Goal: Transaction & Acquisition: Book appointment/travel/reservation

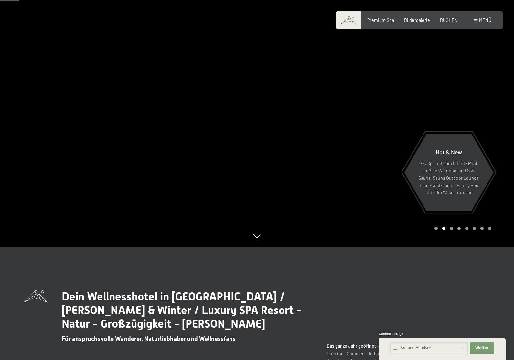
click at [446, 179] on p "Sky Spa mit 23m Infinity Pool, großem Whirlpool und Sky-Sauna, Sauna Outdoor Lo…" at bounding box center [449, 178] width 62 height 37
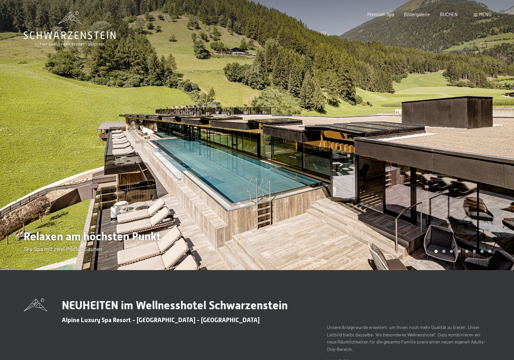
click at [419, 16] on span "Bildergalerie" at bounding box center [417, 15] width 26 height 6
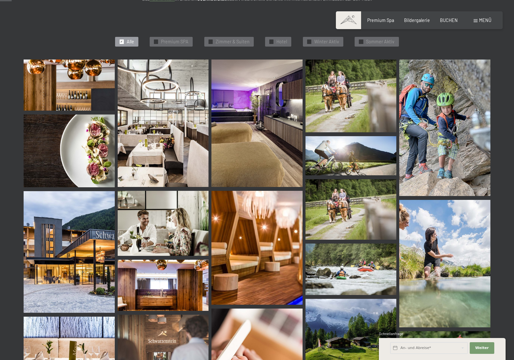
scroll to position [160, 0]
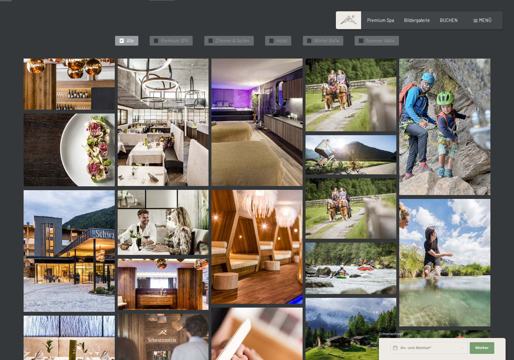
click at [64, 89] on img at bounding box center [69, 84] width 91 height 51
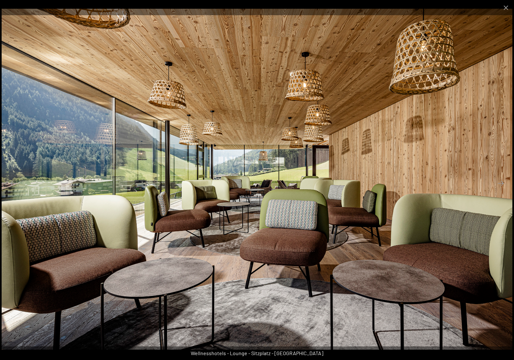
click at [511, 9] on button "Close gallery" at bounding box center [506, 7] width 16 height 15
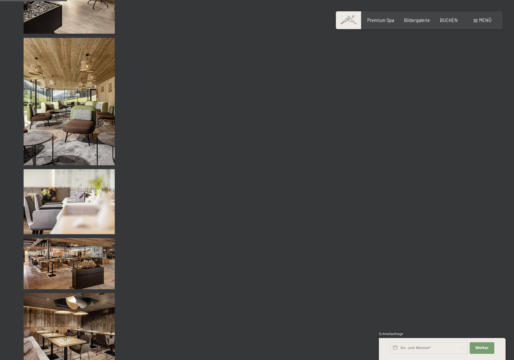
scroll to position [924, 0]
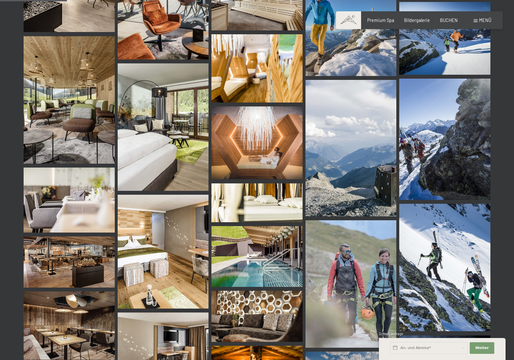
click at [291, 150] on img at bounding box center [257, 142] width 91 height 73
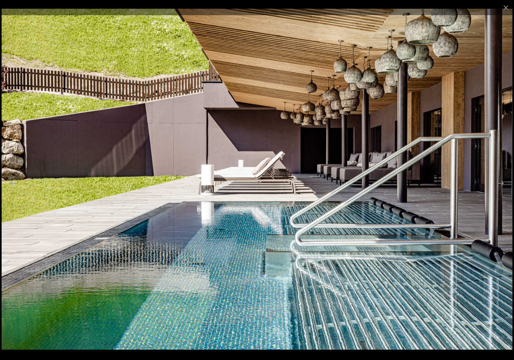
click at [510, 8] on button "Close gallery" at bounding box center [506, 7] width 16 height 15
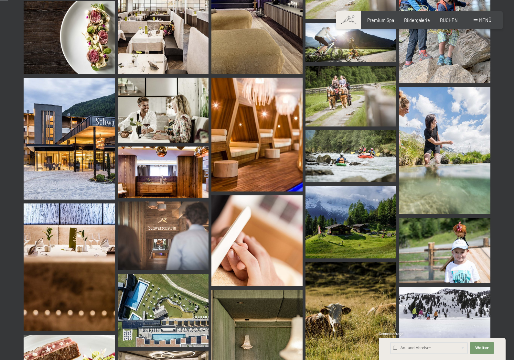
scroll to position [0, 0]
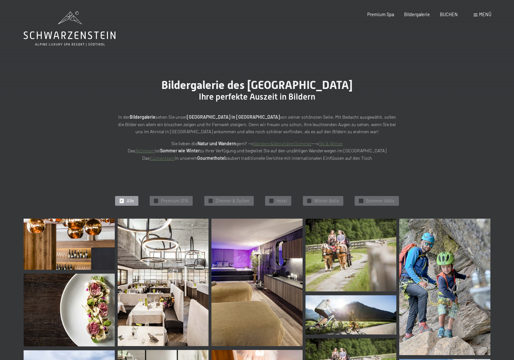
click at [392, 12] on span "Premium Spa" at bounding box center [381, 15] width 27 height 6
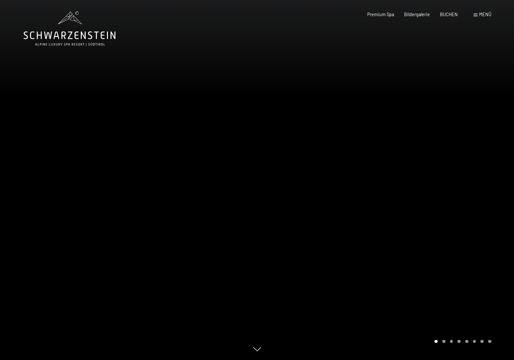
click at [67, 15] on icon at bounding box center [70, 28] width 92 height 35
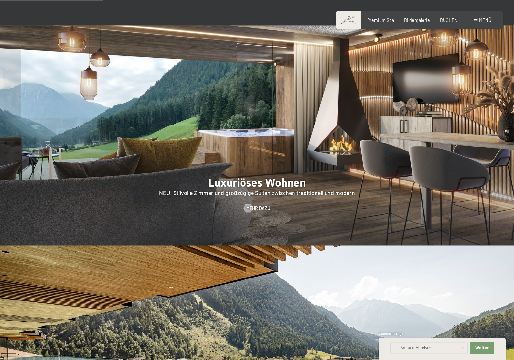
scroll to position [626, 0]
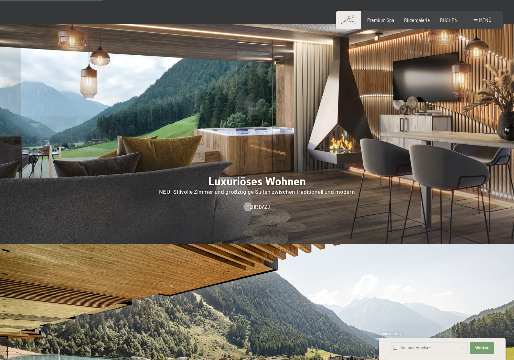
click at [60, 151] on div at bounding box center [257, 134] width 514 height 220
click at [256, 204] on span "Mehr dazu" at bounding box center [259, 207] width 24 height 6
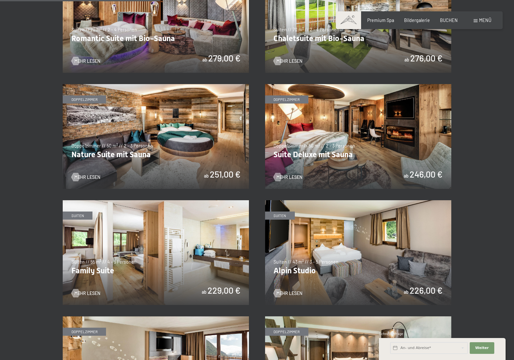
scroll to position [528, 0]
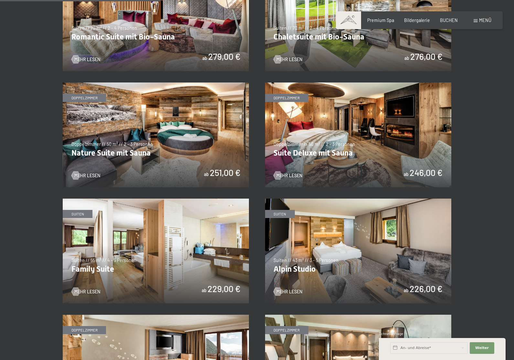
click at [318, 144] on img at bounding box center [358, 135] width 186 height 105
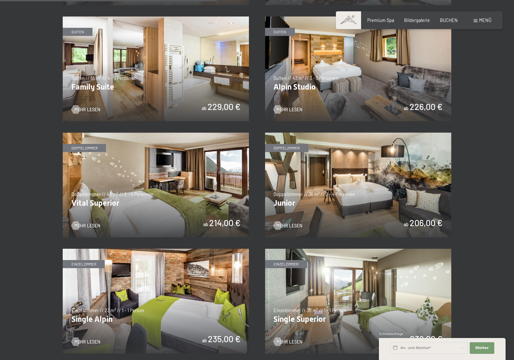
scroll to position [710, 0]
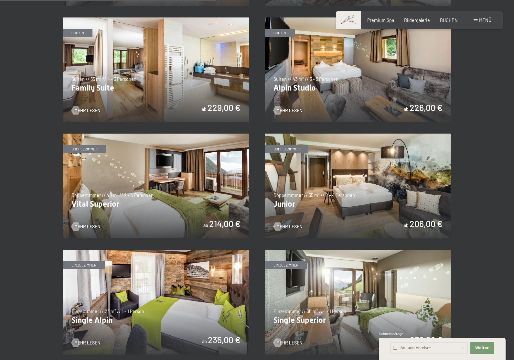
click at [123, 175] on img at bounding box center [156, 186] width 186 height 105
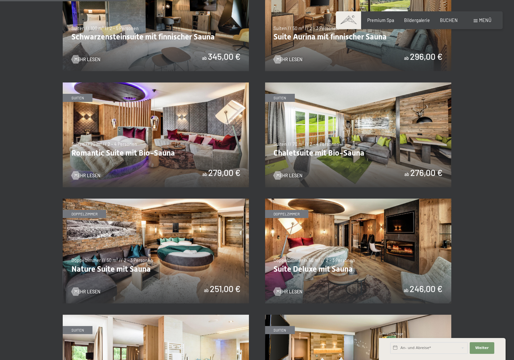
scroll to position [412, 0]
click at [84, 118] on img at bounding box center [156, 135] width 186 height 105
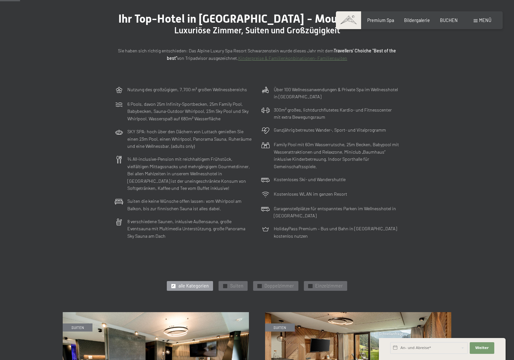
scroll to position [66, 0]
click at [388, 17] on span "Premium Spa" at bounding box center [381, 20] width 27 height 6
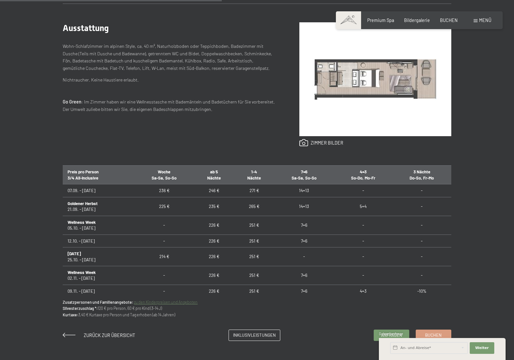
scroll to position [322, 0]
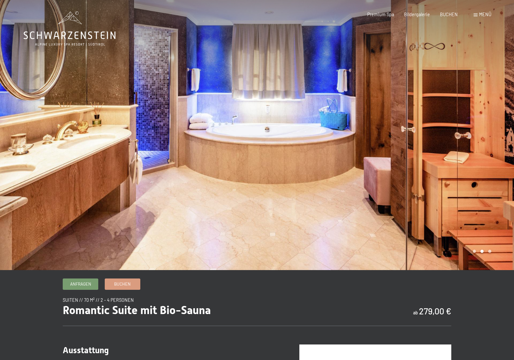
click at [479, 264] on div at bounding box center [385, 135] width 257 height 270
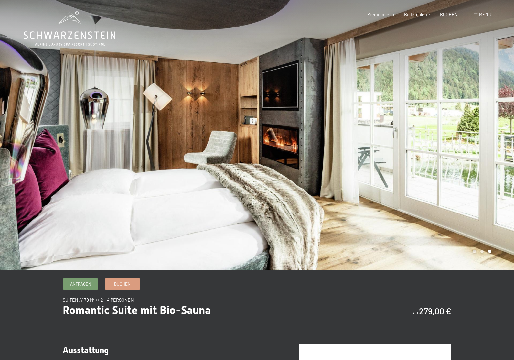
click at [483, 260] on div at bounding box center [385, 135] width 257 height 270
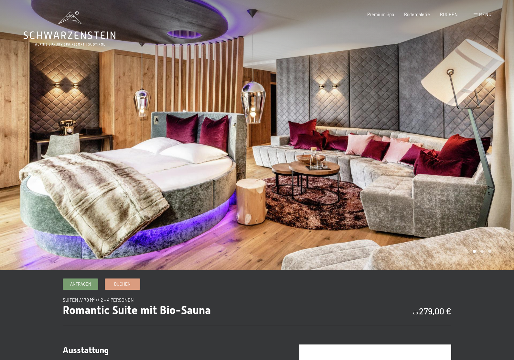
click at [477, 259] on div at bounding box center [385, 135] width 257 height 270
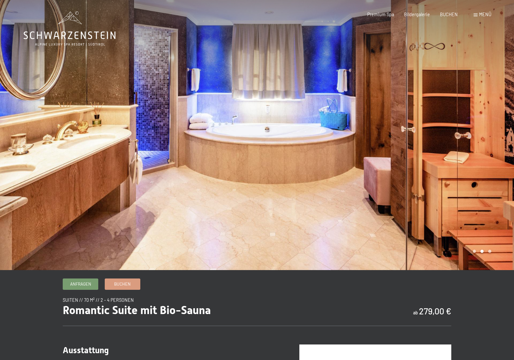
click at [480, 261] on div at bounding box center [385, 135] width 257 height 270
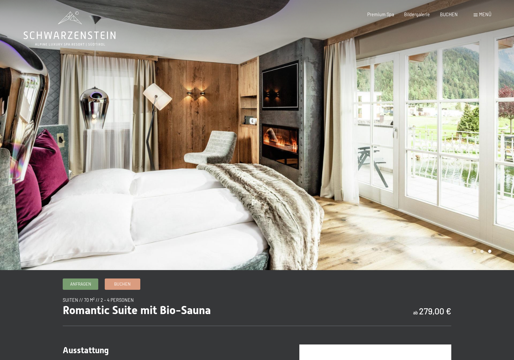
click at [490, 259] on div at bounding box center [385, 135] width 257 height 270
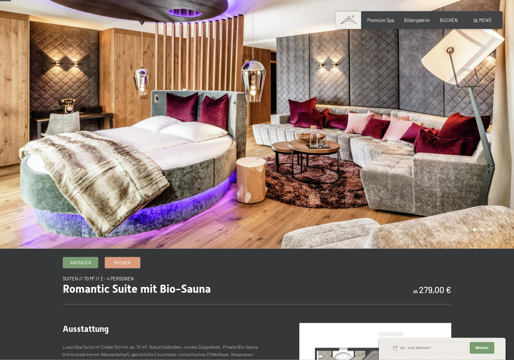
scroll to position [15, 0]
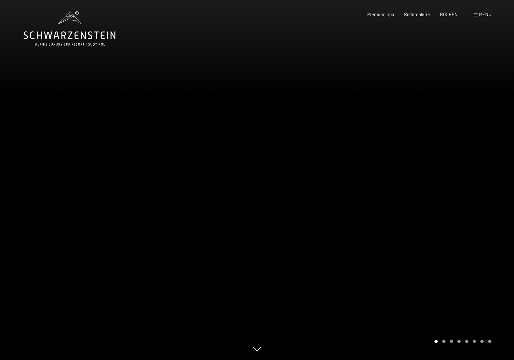
click at [448, 17] on div "Premium Spa Bildergalerie BUCHEN" at bounding box center [408, 14] width 121 height 6
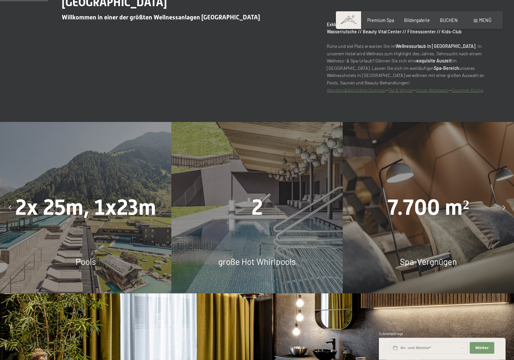
scroll to position [408, 0]
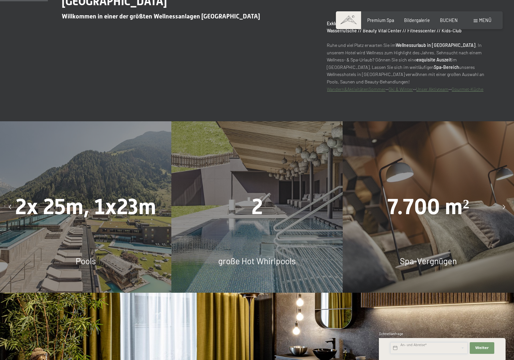
click at [410, 354] on input "text" at bounding box center [430, 348] width 78 height 12
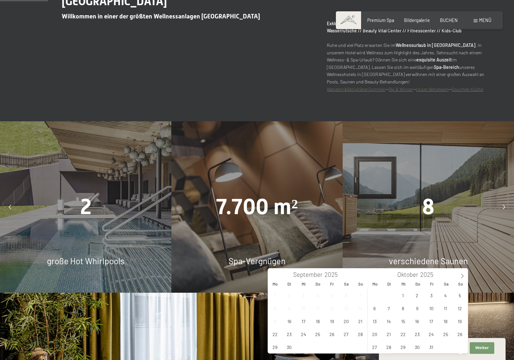
click at [460, 273] on span at bounding box center [462, 274] width 11 height 11
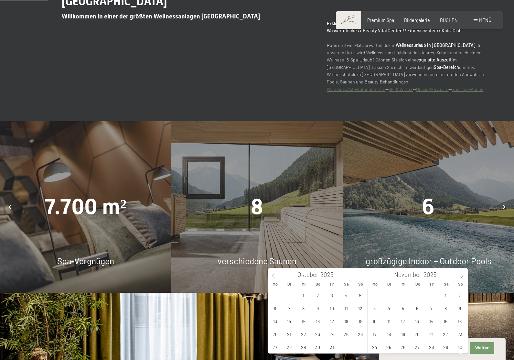
click at [375, 326] on span "10" at bounding box center [375, 321] width 13 height 13
click at [422, 322] on span "13" at bounding box center [417, 321] width 13 height 13
type input "Mo. 10.11.2025 - Do. 13.11.2025"
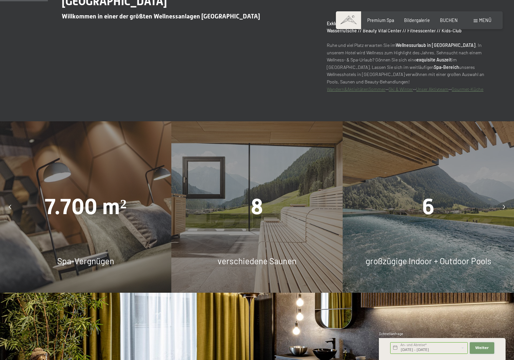
click at [484, 354] on button "Weiter Adressfelder ausblenden" at bounding box center [482, 348] width 25 height 12
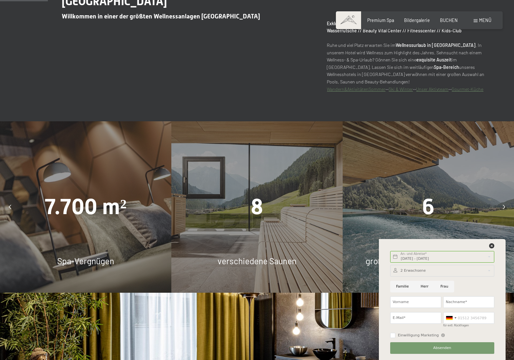
click at [421, 293] on input "Herr" at bounding box center [425, 287] width 20 height 12
radio input "true"
click at [394, 308] on input "Vorname" at bounding box center [416, 302] width 51 height 12
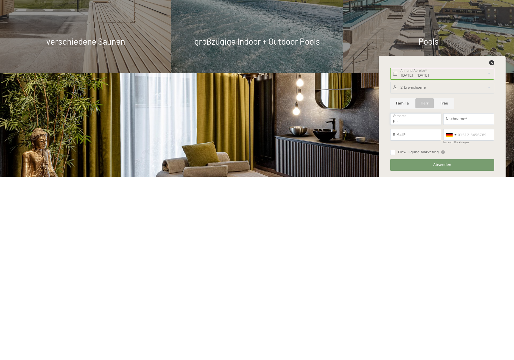
type input "p"
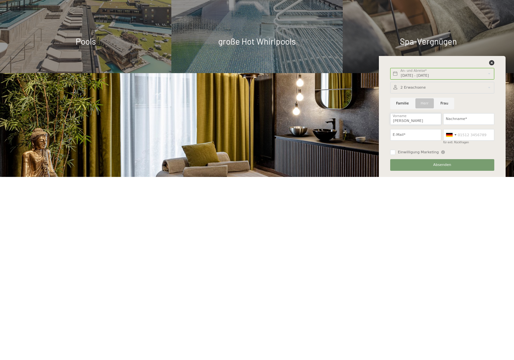
type input "Philipp"
click at [473, 296] on input "Nachname*" at bounding box center [469, 302] width 51 height 12
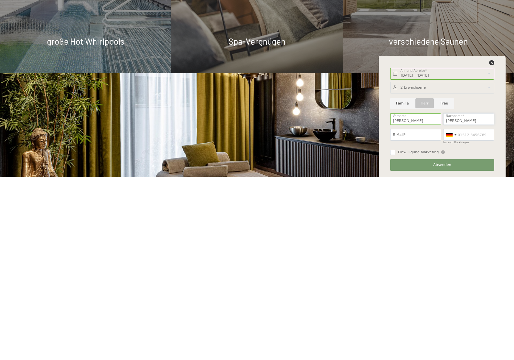
type input "Hildebrandt"
click at [419, 312] on input "E-Mail*" at bounding box center [416, 318] width 51 height 12
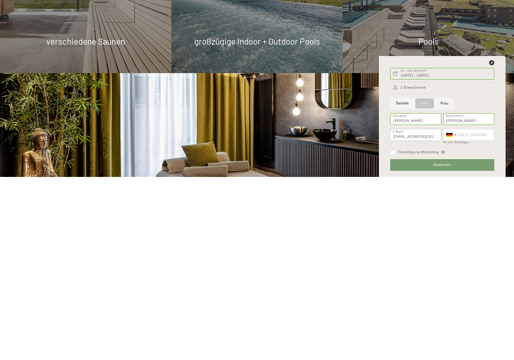
type input "ph@phili.eu"
click at [485, 312] on input "für evtl. Rückfragen" at bounding box center [469, 318] width 51 height 12
type input "01621310228"
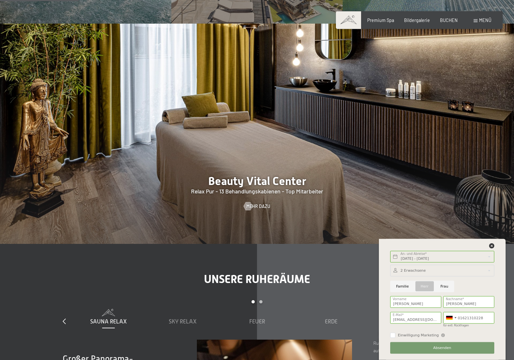
scroll to position [679, 0]
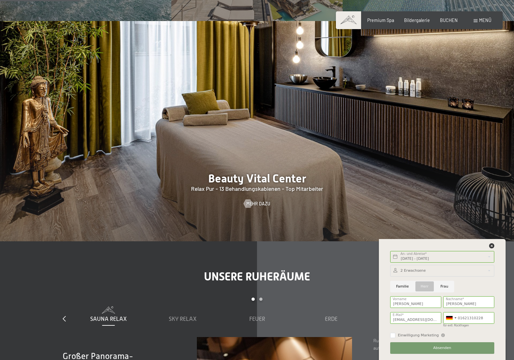
click at [443, 351] on span "Absenden" at bounding box center [443, 348] width 18 height 5
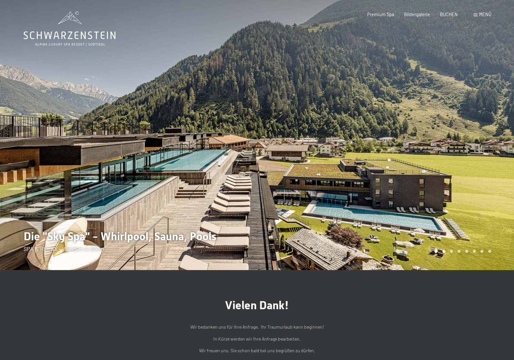
click at [450, 15] on span "BUCHEN" at bounding box center [449, 15] width 18 height 6
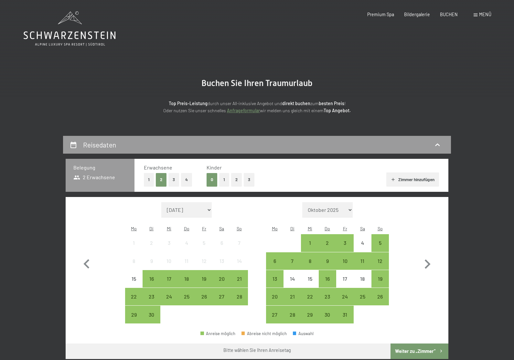
click at [432, 261] on icon "button" at bounding box center [427, 264] width 19 height 19
select select "2025-10-01"
select select "2025-11-01"
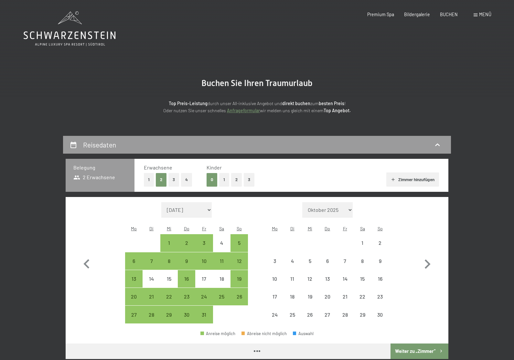
select select "2025-10-01"
select select "2025-11-01"
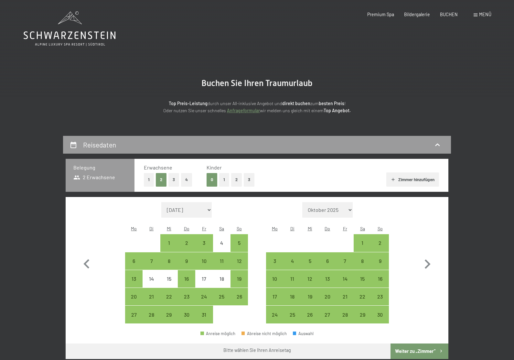
click at [279, 271] on div "10" at bounding box center [275, 279] width 16 height 16
select select "2025-10-01"
select select "2025-11-01"
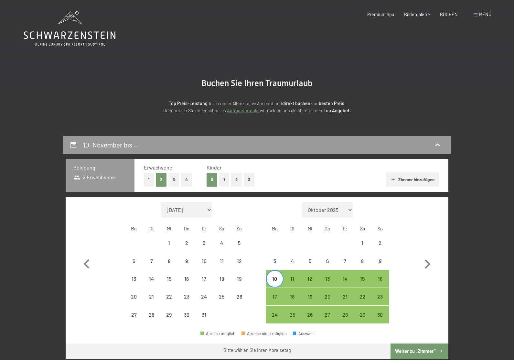
click at [331, 276] on div "13" at bounding box center [328, 284] width 16 height 16
select select "2025-10-01"
select select "2025-11-01"
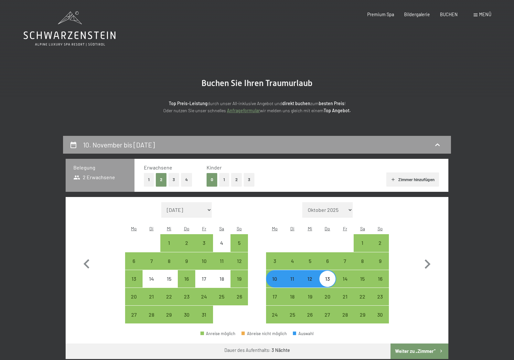
click at [427, 344] on button "Weiter zu „Zimmer“" at bounding box center [420, 352] width 58 height 16
select select "2025-10-01"
select select "2025-11-01"
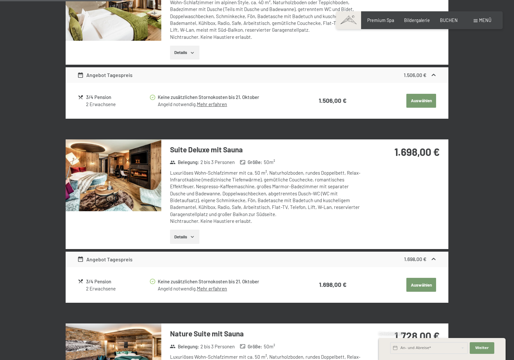
scroll to position [408, 0]
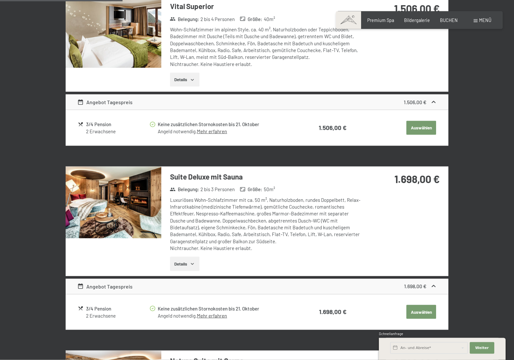
click at [190, 261] on button "Details" at bounding box center [184, 264] width 29 height 14
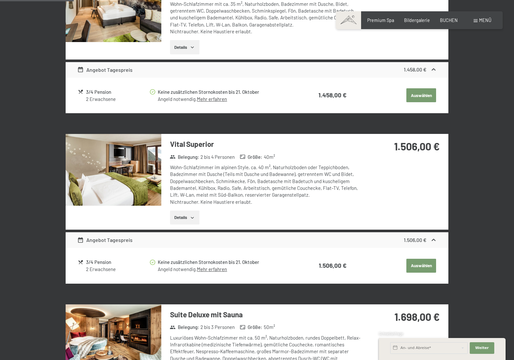
scroll to position [239, 0]
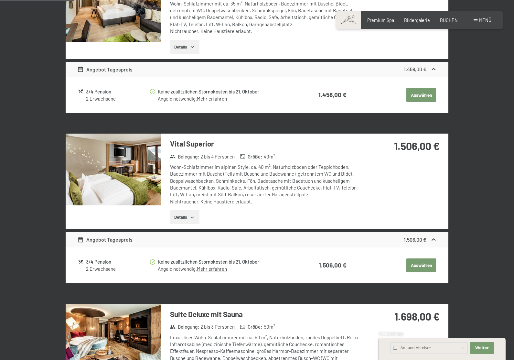
click at [187, 215] on button "Details" at bounding box center [184, 217] width 29 height 14
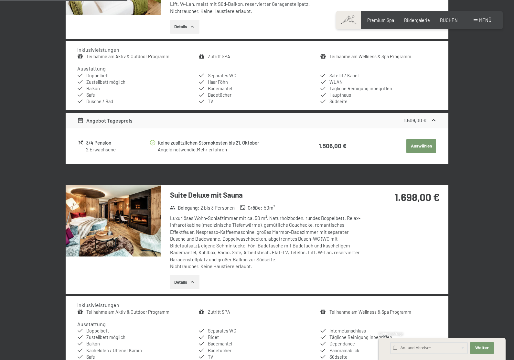
scroll to position [430, 0]
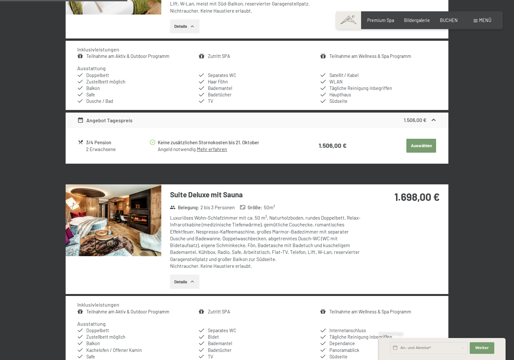
click at [198, 191] on h3 "Suite Deluxe mit Sauna" at bounding box center [266, 195] width 193 height 10
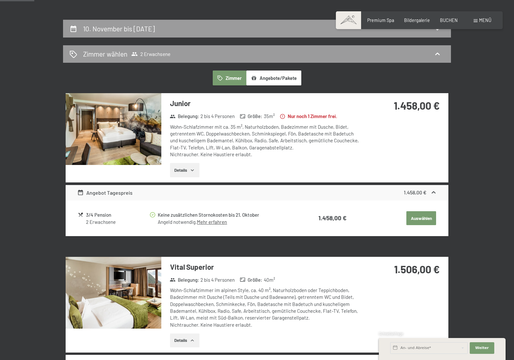
scroll to position [116, 0]
click at [420, 215] on button "Auswählen" at bounding box center [422, 219] width 30 height 14
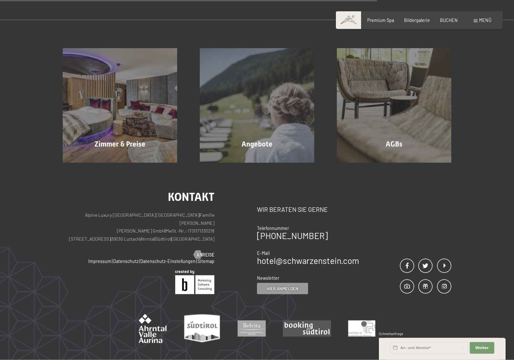
scroll to position [135, 0]
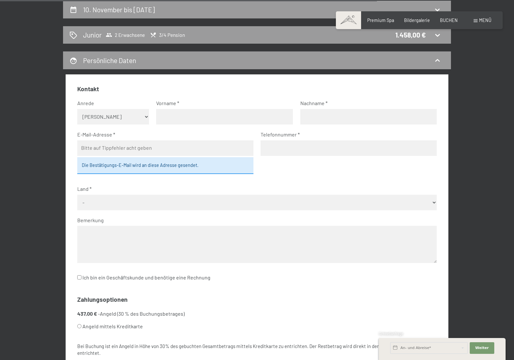
click at [91, 109] on select "Keine Angabe Frau Herr" at bounding box center [113, 117] width 72 height 16
select select "m"
click at [166, 118] on input "text" at bounding box center [224, 117] width 137 height 16
type input "Philipp"
click at [310, 111] on input "text" at bounding box center [369, 117] width 137 height 16
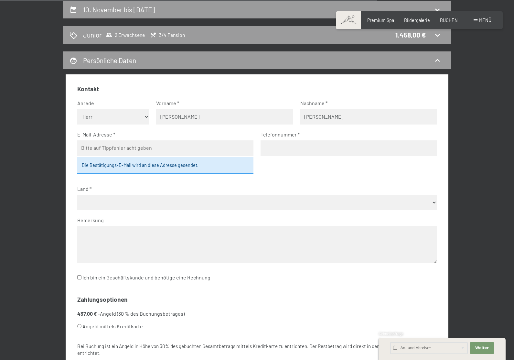
scroll to position [133, 0]
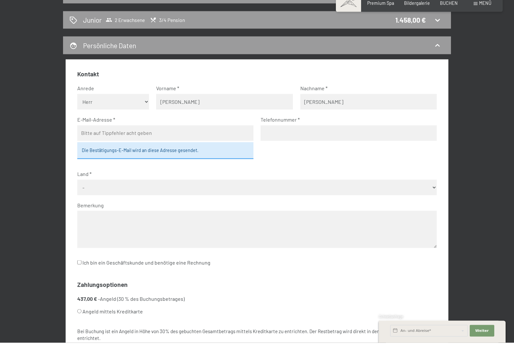
type input "Hildebrandt"
click at [90, 143] on input "email" at bounding box center [165, 151] width 176 height 16
type input "ph"
type input "ph@phili.eu"
type input "016"
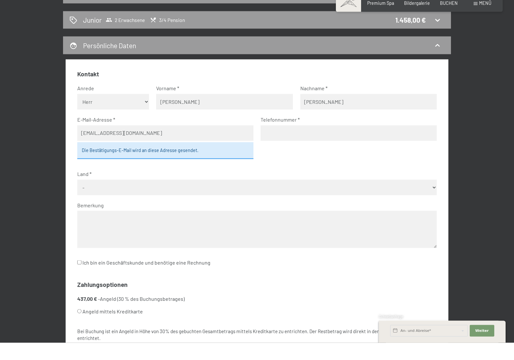
type input "01621310228"
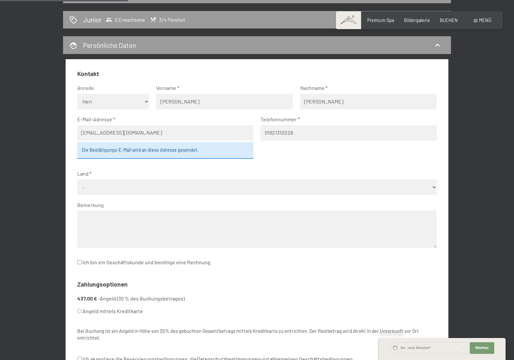
click at [92, 150] on div "Die Bestätigungs-E-Mail wird an diese Adresse gesendet." at bounding box center [165, 150] width 176 height 17
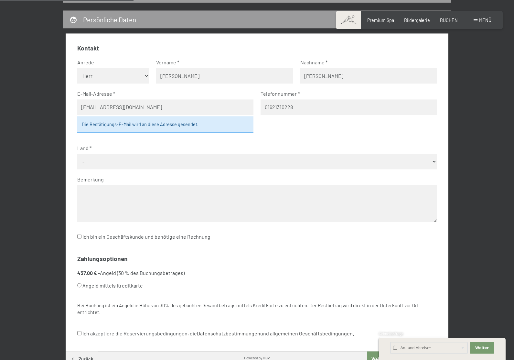
scroll to position [177, 0]
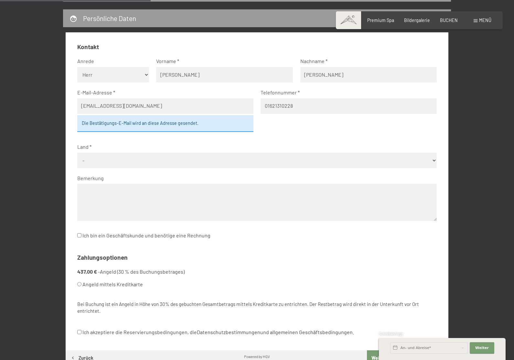
click at [88, 156] on select "- Deutschland Österreich Schweiz Italien Niederlande Belgien Vereinigtes Königr…" at bounding box center [257, 161] width 360 height 16
select select "DEU"
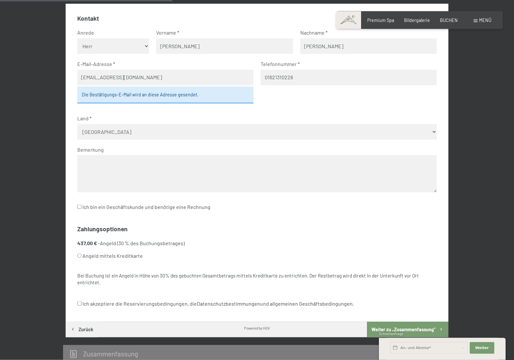
scroll to position [210, 0]
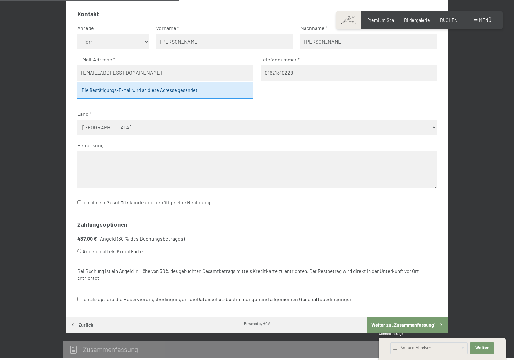
click at [82, 200] on input "Ich bin ein Geschäftskunde und benötige eine Rechnung" at bounding box center [79, 202] width 4 height 4
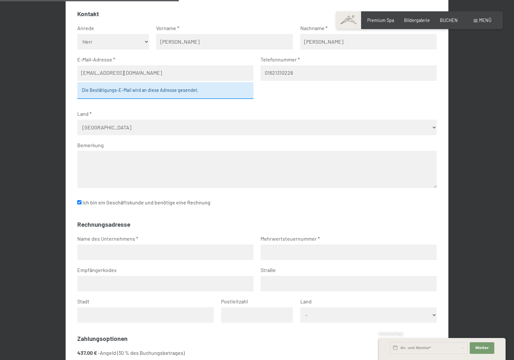
click at [72, 194] on div "Kontakt Anrede Keine Angabe Frau Herr Vorname Philipp Nachname Hildebrandt E-Ma…" at bounding box center [257, 215] width 383 height 432
click at [80, 200] on input "Ich bin ein Geschäftskunde und benötige eine Rechnung" at bounding box center [79, 202] width 4 height 4
checkbox input "false"
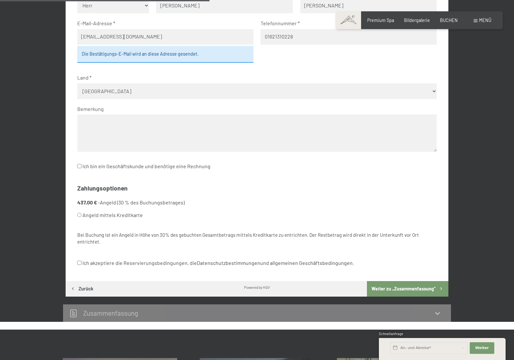
scroll to position [247, 0]
click at [81, 213] on input "Angeld mittels Kreditkarte" at bounding box center [79, 215] width 4 height 4
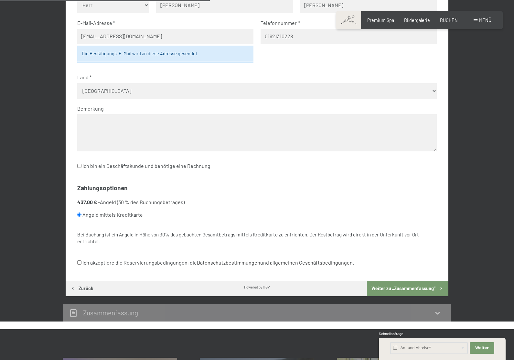
radio input "true"
click at [73, 251] on div "Kontakt Anrede Keine Angabe Frau Herr Vorname Philipp Nachname Hildebrandt E-Ma…" at bounding box center [257, 122] width 383 height 318
click at [80, 260] on input "Ich akzeptiere die Reservierungsbedingungen, die Datenschutzbestimmungen und al…" at bounding box center [79, 262] width 4 height 4
checkbox input "true"
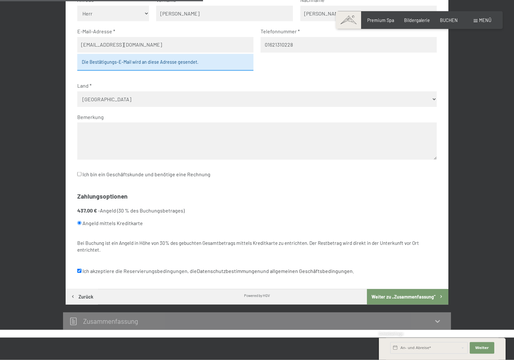
click at [424, 290] on button "Weiter zu „Zusammen­fassung“" at bounding box center [408, 297] width 82 height 16
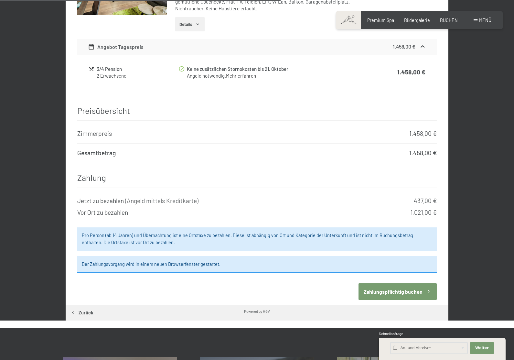
scroll to position [424, 0]
click at [406, 283] on button "Zahlungspflichtig buchen" at bounding box center [398, 291] width 78 height 17
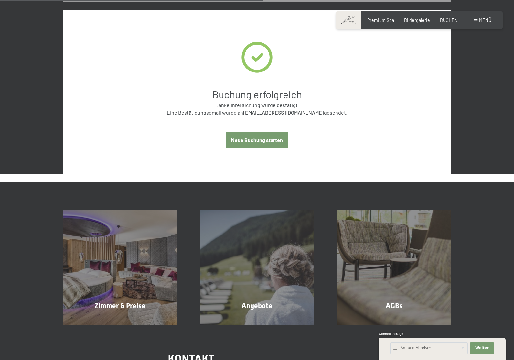
scroll to position [229, 0]
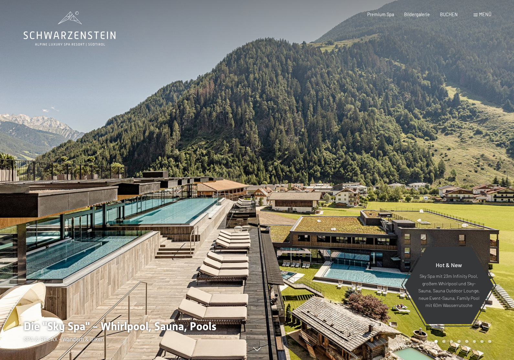
click at [486, 16] on span "Menü" at bounding box center [486, 15] width 12 height 6
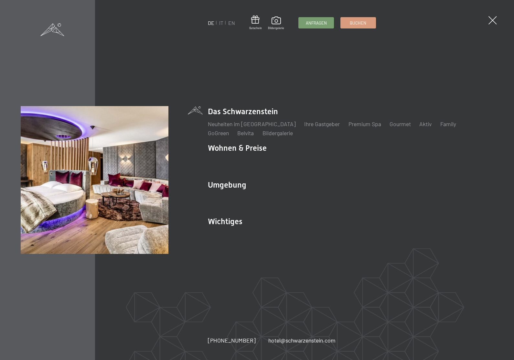
click at [225, 148] on li "Wohnen & Preise Inklusivleistungen Zimmer & Preise Liste Angebote Liste Familie…" at bounding box center [351, 158] width 286 height 31
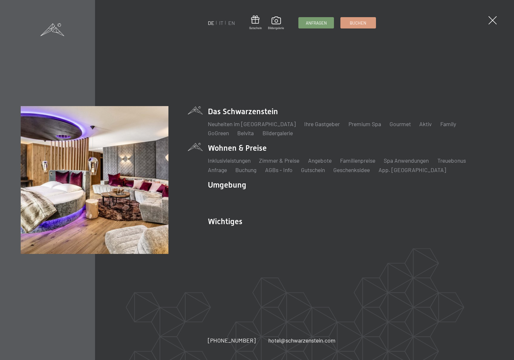
click at [193, 150] on div "DE IT EN Gutschein Bildergalerie Anfragen Buchen DE IT EN Das Schwarzenstein Ne…" at bounding box center [257, 180] width 473 height 148
click at [232, 157] on link "Inklusivleistungen" at bounding box center [229, 160] width 43 height 7
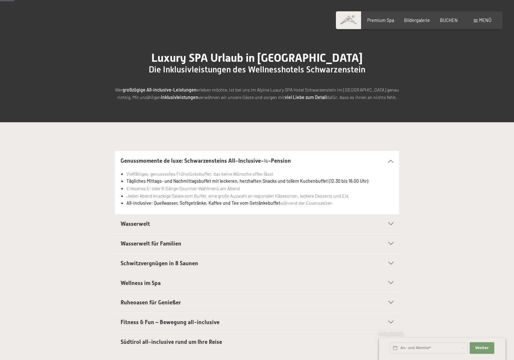
scroll to position [27, 0]
click at [478, 20] on span at bounding box center [476, 20] width 4 height 3
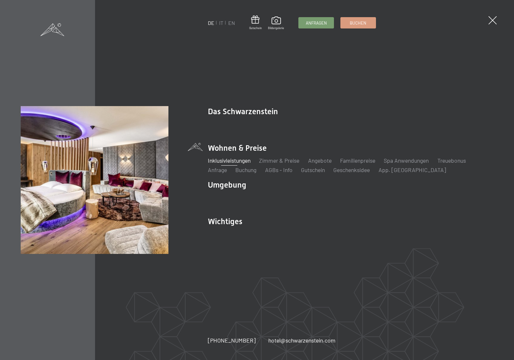
click at [244, 151] on li "Wohnen & Preise Inklusivleistungen [PERSON_NAME] & Preise Liste Angebote Liste …" at bounding box center [351, 158] width 286 height 31
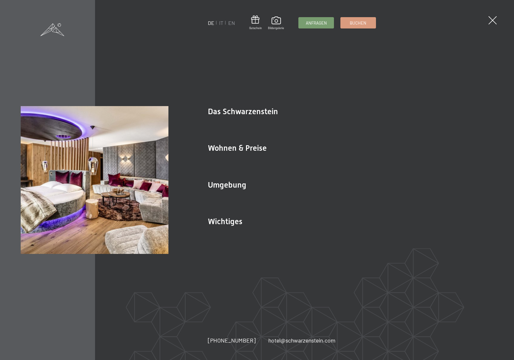
click at [275, 164] on link "Zimmer & Preise" at bounding box center [279, 160] width 40 height 7
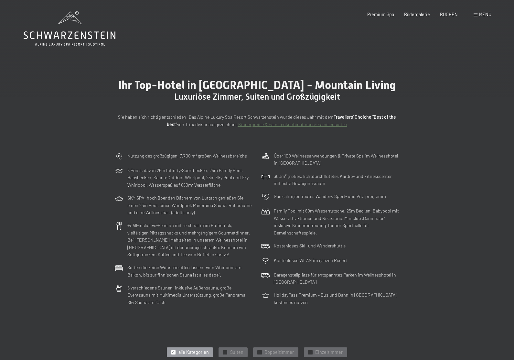
click at [56, 38] on icon at bounding box center [70, 28] width 92 height 35
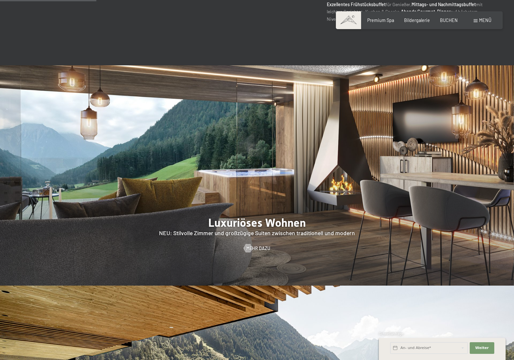
scroll to position [591, 0]
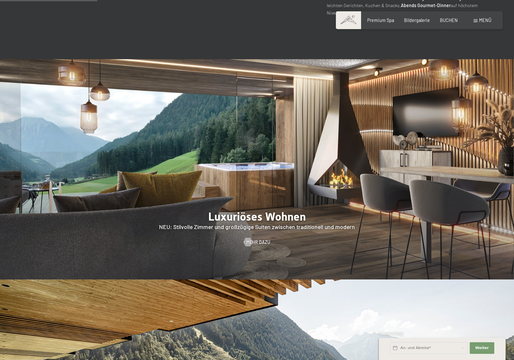
click at [227, 202] on span "Einwilligung Marketing*" at bounding box center [220, 198] width 53 height 6
click at [191, 202] on input "Einwilligung Marketing*" at bounding box center [188, 198] width 6 height 6
checkbox input "false"
click at [256, 239] on span "Mehr dazu" at bounding box center [259, 242] width 24 height 6
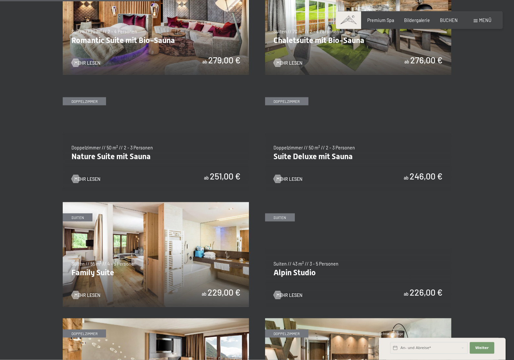
scroll to position [526, 0]
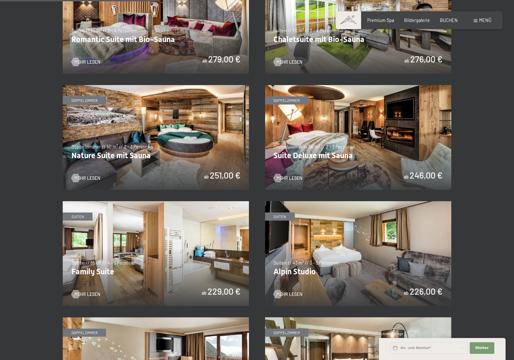
click at [165, 130] on img at bounding box center [156, 137] width 186 height 105
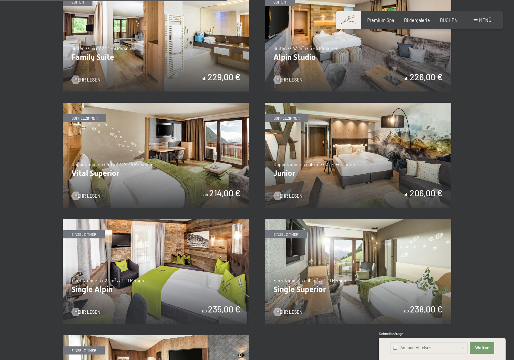
scroll to position [745, 0]
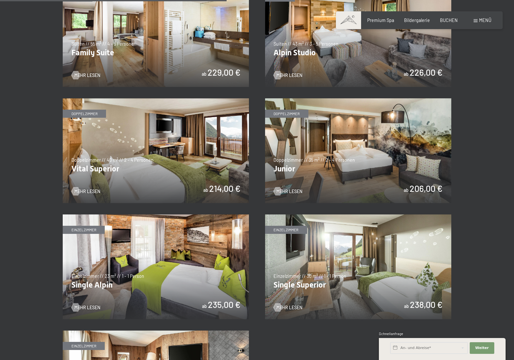
click at [375, 147] on img at bounding box center [358, 150] width 186 height 105
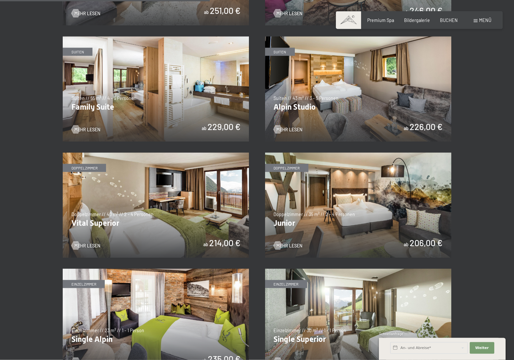
scroll to position [692, 0]
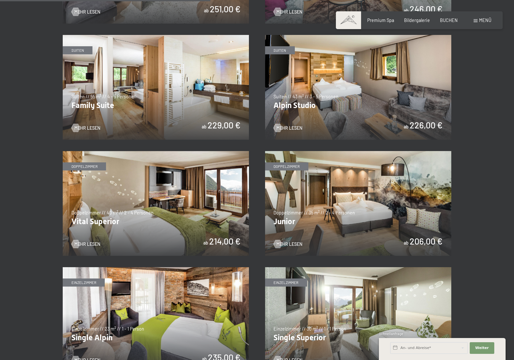
click at [181, 211] on img at bounding box center [156, 203] width 186 height 105
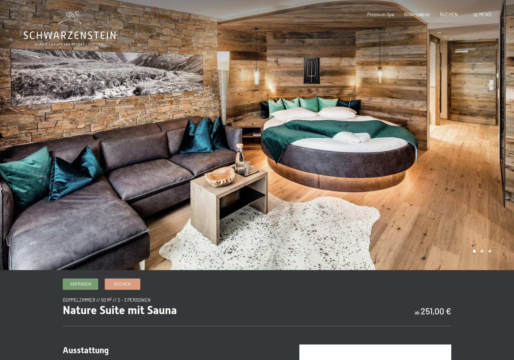
click at [477, 263] on div at bounding box center [385, 135] width 257 height 270
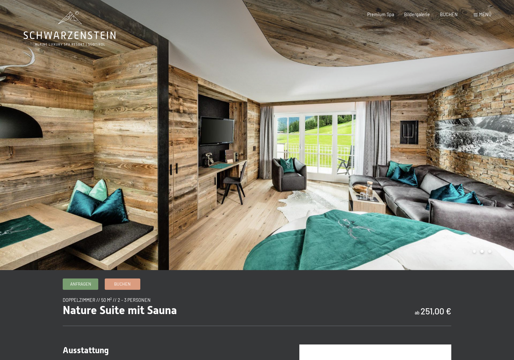
click at [488, 260] on div at bounding box center [385, 135] width 257 height 270
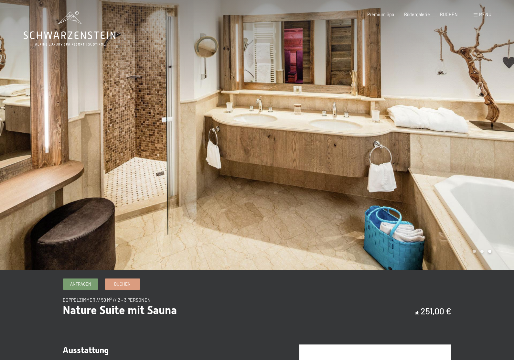
click at [473, 259] on div at bounding box center [385, 135] width 257 height 270
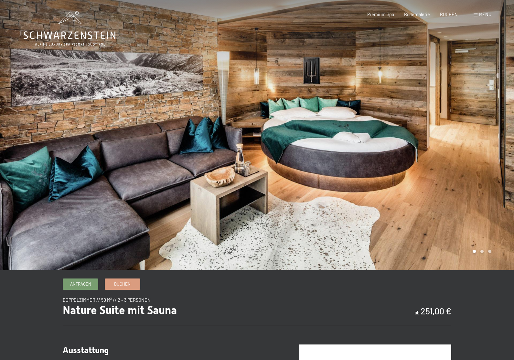
click at [481, 260] on div at bounding box center [385, 135] width 257 height 270
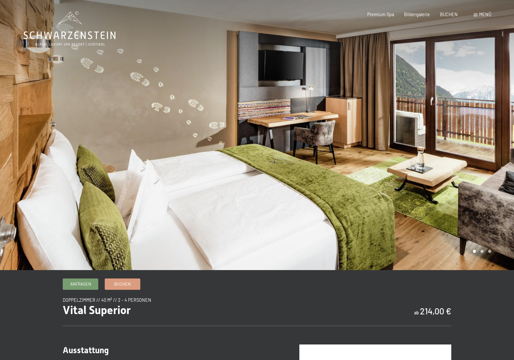
click at [479, 259] on div at bounding box center [385, 135] width 257 height 270
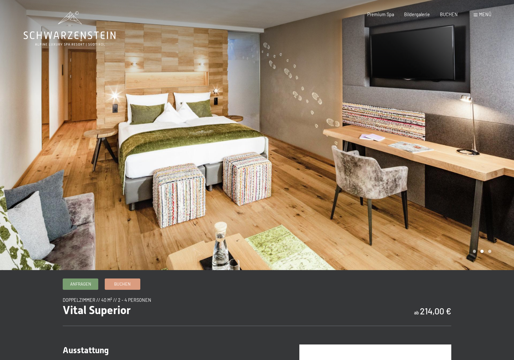
click at [488, 263] on div at bounding box center [385, 135] width 257 height 270
